Goal: Check status: Check status

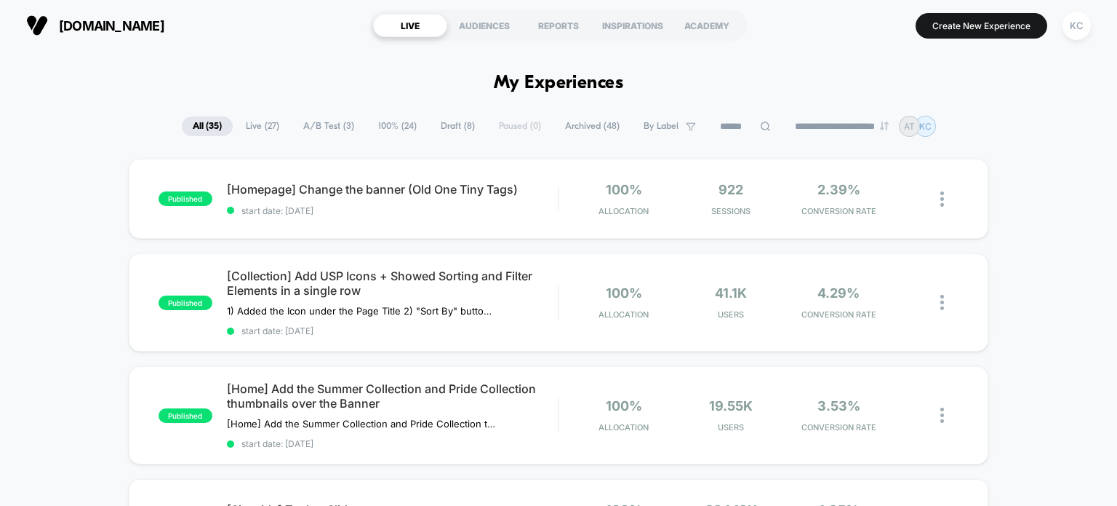
click at [321, 117] on span "A/B Test ( 3 )" at bounding box center [328, 126] width 73 height 20
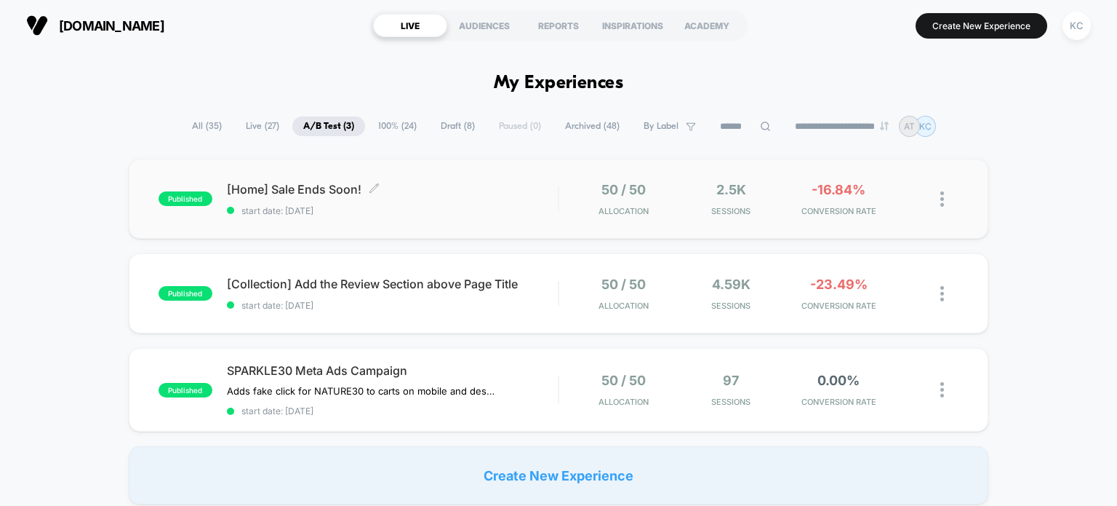
drag, startPoint x: 319, startPoint y: 196, endPoint x: 264, endPoint y: 181, distance: 57.4
drag, startPoint x: 264, startPoint y: 181, endPoint x: 224, endPoint y: 191, distance: 41.3
click at [224, 191] on div "published [Home] Sale Ends Soon! Click to edit experience details Click to edit…" at bounding box center [359, 199] width 400 height 34
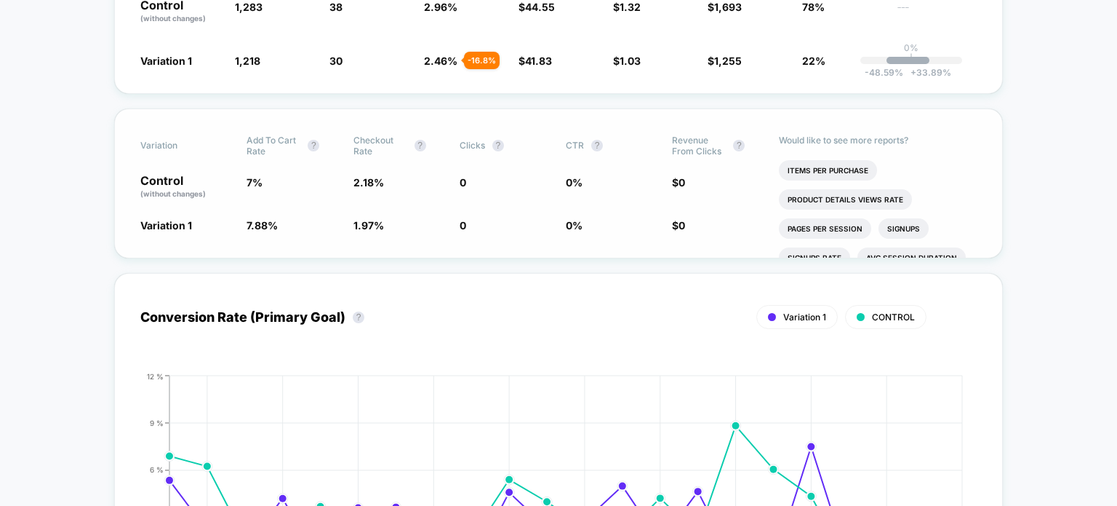
scroll to position [364, 0]
